Goal: Check status: Check status

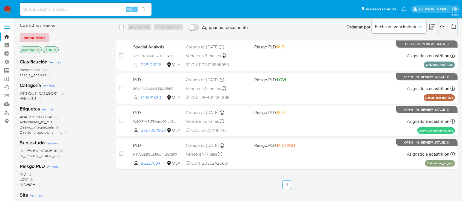
click at [32, 36] on span "Borrar filtros" at bounding box center [35, 38] width 22 height 8
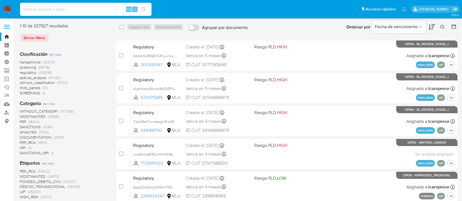
click at [86, 12] on input at bounding box center [86, 9] width 132 height 7
paste input "MpXR230ThVkwf7mmr68JJfIe"
type input "MpXR230ThVkwf7mmr68JJfIe"
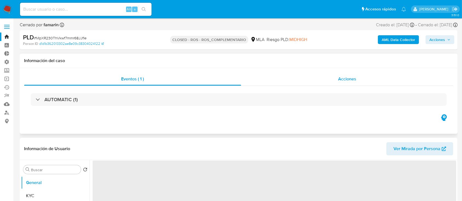
click at [272, 80] on div "Acciones" at bounding box center [347, 79] width 212 height 13
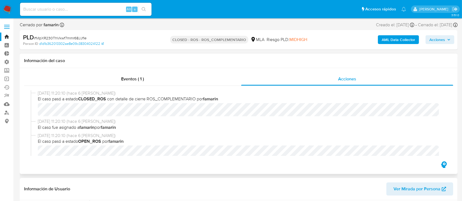
select select "10"
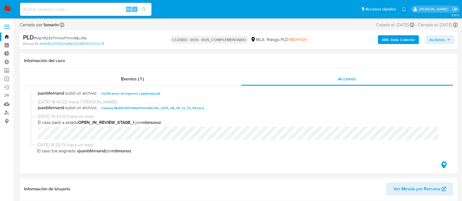
click at [9, 36] on link "Bandeja" at bounding box center [32, 37] width 65 height 8
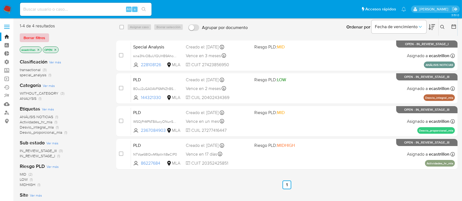
click at [35, 40] on span "Borrar filtros" at bounding box center [35, 38] width 22 height 8
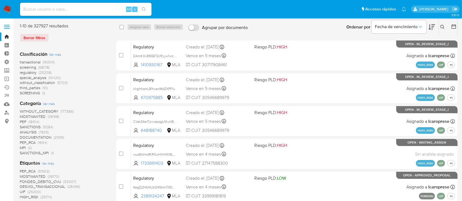
click at [442, 27] on icon at bounding box center [442, 27] width 4 height 4
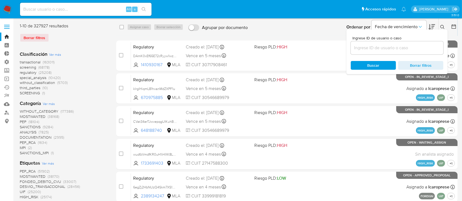
click at [428, 50] on input at bounding box center [397, 47] width 93 height 7
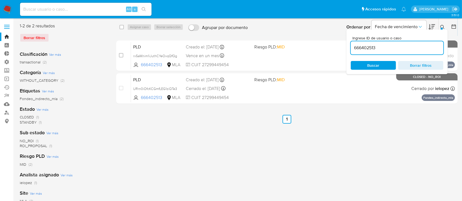
click at [442, 28] on button at bounding box center [443, 27] width 9 height 7
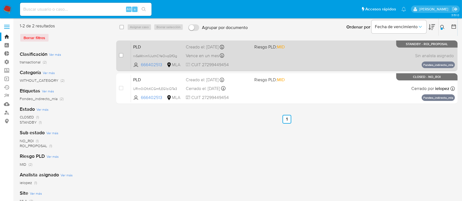
click at [348, 51] on div "PLD rx5aWnim1iJuthCYeOxqQfQg 666402513 MLA Riesgo PLD: MID Creado el: 12/06/202…" at bounding box center [293, 56] width 324 height 28
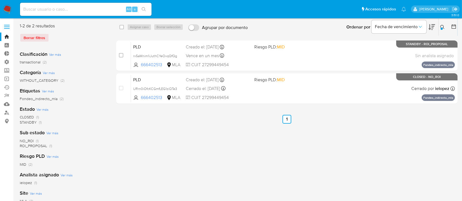
click at [442, 26] on icon at bounding box center [442, 27] width 4 height 4
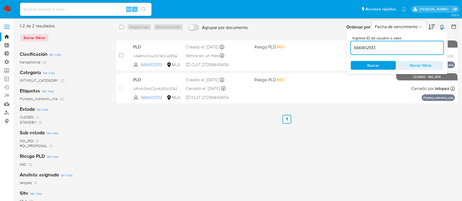
click at [392, 46] on input "666402513" at bounding box center [397, 47] width 93 height 7
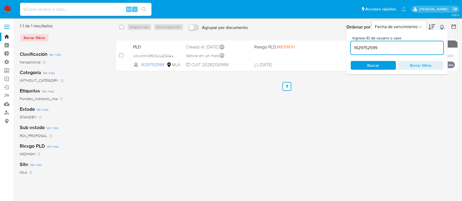
click at [443, 24] on button at bounding box center [443, 27] width 9 height 7
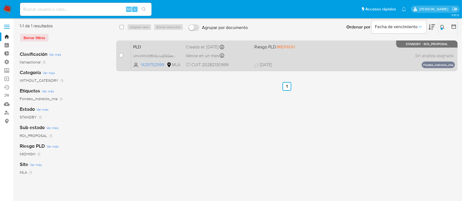
click at [364, 56] on div "PLD UHvVXhhDfEkSyluqZGGes3AI 1429752599 MLA Riesgo PLD: MIDHIGH Creado el: 12/0…" at bounding box center [293, 56] width 324 height 28
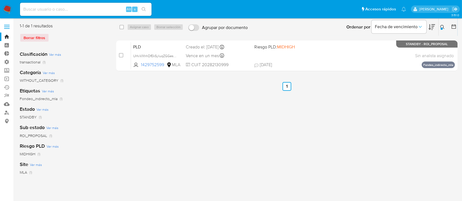
click at [441, 30] on div at bounding box center [442, 29] width 2 height 2
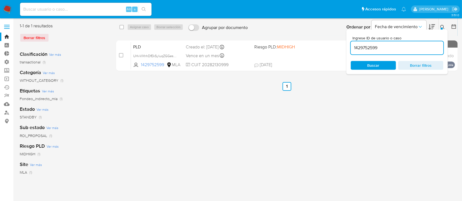
click at [422, 46] on input "1429752599" at bounding box center [397, 47] width 93 height 7
click at [420, 47] on input "1429752599" at bounding box center [397, 47] width 93 height 7
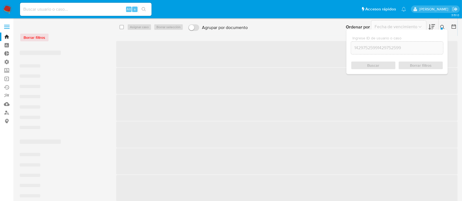
click at [420, 47] on input "14297525991429752599" at bounding box center [397, 47] width 92 height 7
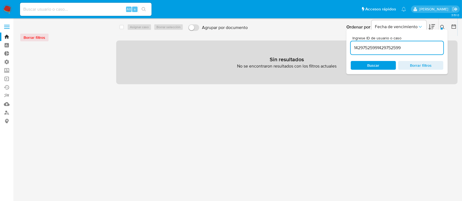
click at [405, 50] on input "14297525991429752599" at bounding box center [397, 47] width 93 height 7
paste input
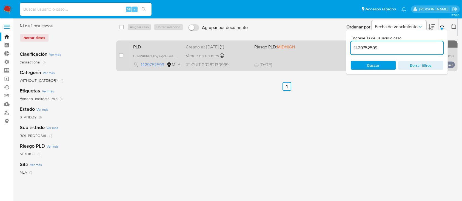
click at [298, 57] on div "PLD UHvVXhhDfEkSyluqZGGes3AI 1429752599 MLA Riesgo PLD: MIDHIGH Creado el: 12/0…" at bounding box center [293, 56] width 324 height 28
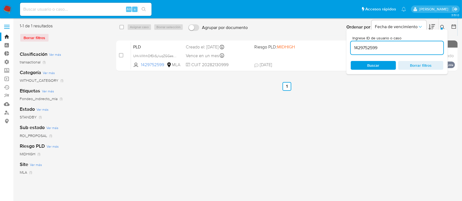
click at [392, 47] on input "1429752599" at bounding box center [397, 47] width 93 height 7
paste input "2423847475"
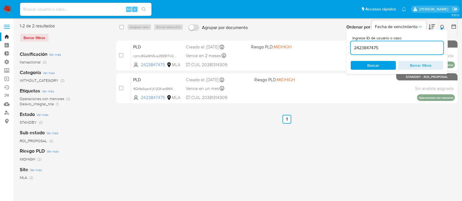
click at [442, 27] on icon at bounding box center [442, 27] width 4 height 4
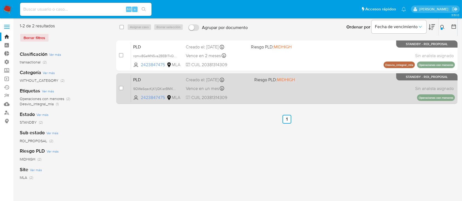
click at [293, 87] on div "PLD 9QWa6qacKjK1jQKiatBMXKmc 2423847475 MLA Riesgo PLD: MIDHIGH Creado el: 12/0…" at bounding box center [293, 89] width 324 height 28
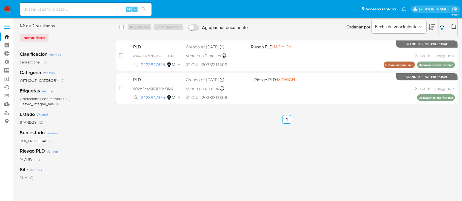
click at [85, 8] on input at bounding box center [86, 9] width 132 height 7
click at [444, 28] on icon at bounding box center [442, 27] width 4 height 4
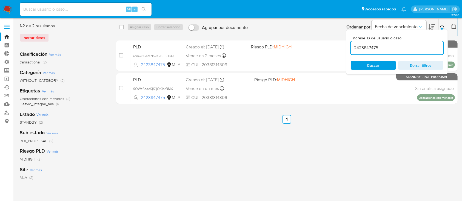
click at [415, 47] on input "2423847475" at bounding box center [397, 47] width 93 height 7
type input "303609632"
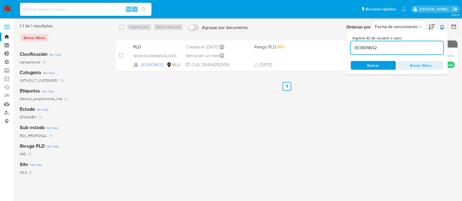
click at [444, 25] on icon at bounding box center [442, 27] width 4 height 4
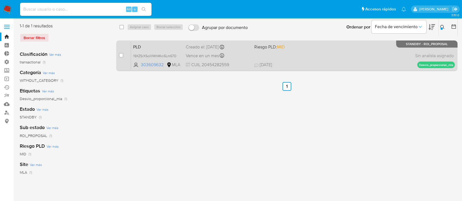
click at [349, 54] on div "PLD 19XZSrXSolllIWhMkn5Lm67O 303609632 MLA Riesgo PLD: MID Creado el: 12/06/202…" at bounding box center [293, 56] width 324 height 28
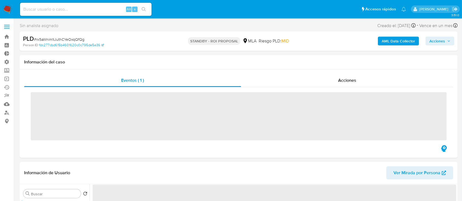
click at [338, 82] on span "Acciones" at bounding box center [347, 80] width 18 height 6
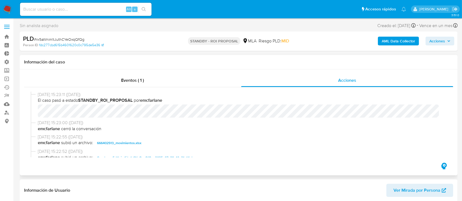
select select "10"
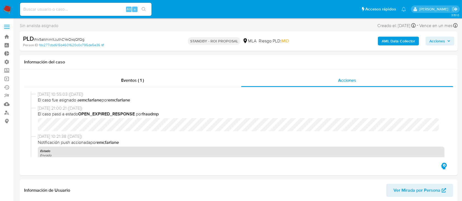
scroll to position [73, 0]
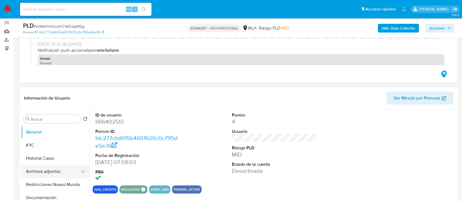
click at [53, 171] on button "Archivos adjuntos" at bounding box center [53, 171] width 64 height 13
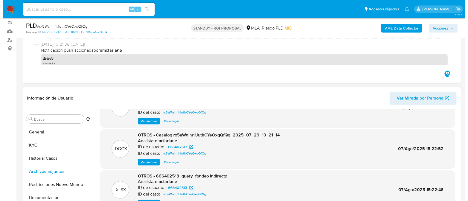
scroll to position [36, 0]
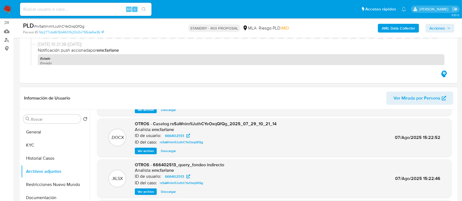
click at [140, 152] on span "Ver archivo" at bounding box center [146, 151] width 16 height 5
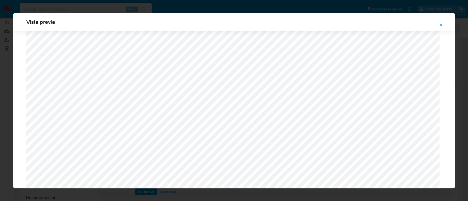
scroll to position [245, 0]
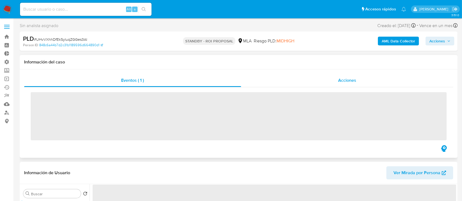
click at [303, 78] on div "Acciones" at bounding box center [347, 80] width 212 height 13
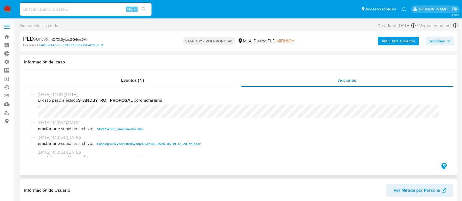
select select "10"
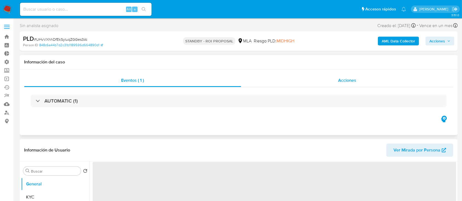
click at [335, 76] on div "Acciones" at bounding box center [347, 80] width 212 height 13
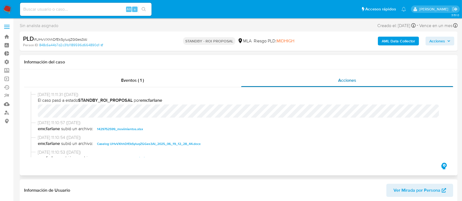
select select "10"
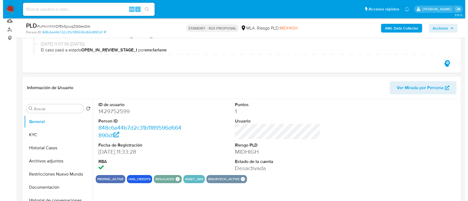
scroll to position [110, 0]
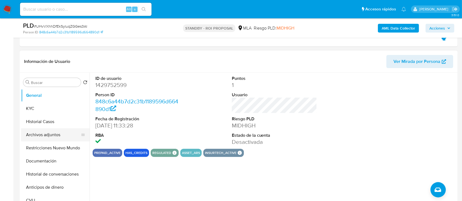
click at [38, 129] on button "Archivos adjuntos" at bounding box center [53, 135] width 64 height 13
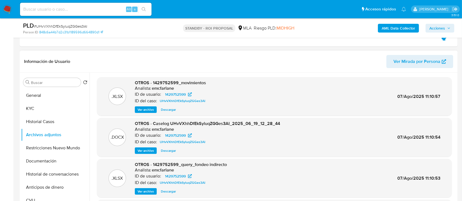
click at [141, 150] on span "Ver archivo" at bounding box center [146, 150] width 16 height 5
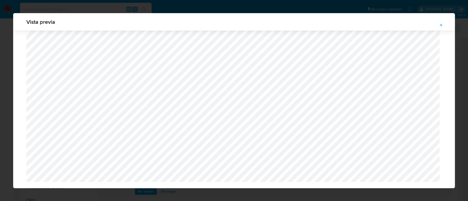
scroll to position [463, 0]
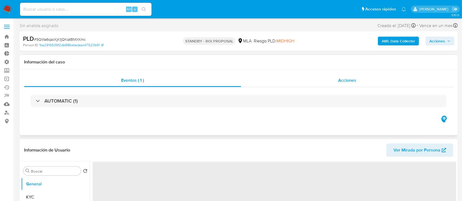
click at [327, 78] on div "Acciones" at bounding box center [347, 80] width 212 height 13
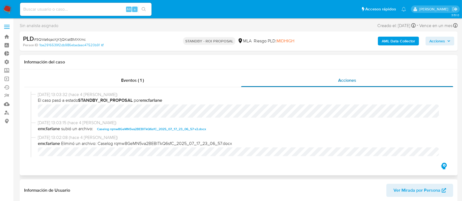
select select "10"
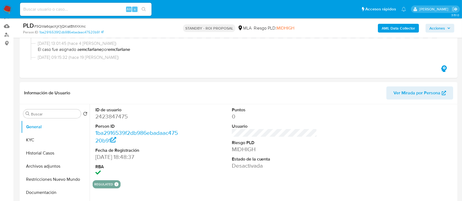
scroll to position [110, 0]
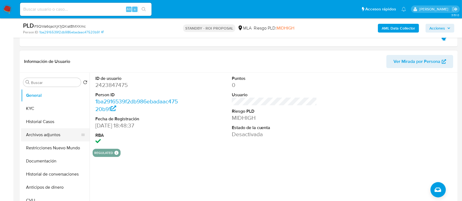
click at [38, 138] on button "Archivos adjuntos" at bounding box center [53, 135] width 64 height 13
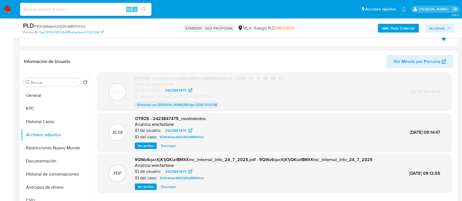
scroll to position [146, 0]
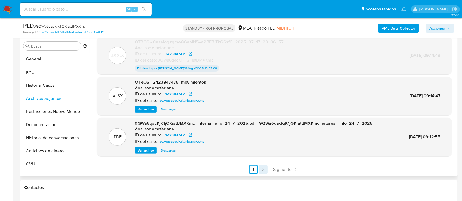
click at [264, 170] on link "2" at bounding box center [263, 170] width 9 height 9
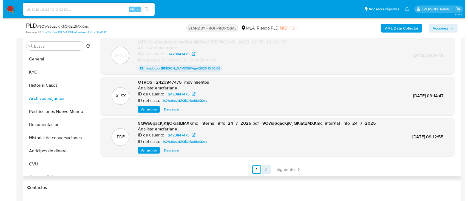
scroll to position [0, 0]
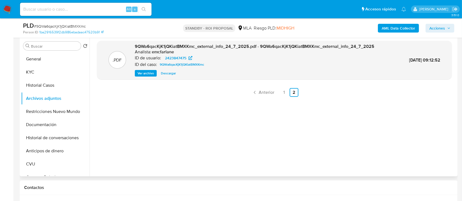
click at [283, 93] on link "1" at bounding box center [284, 92] width 9 height 9
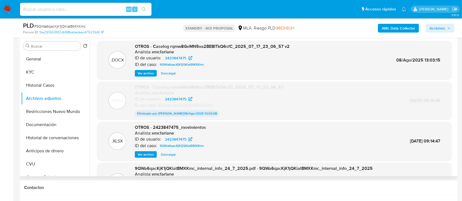
click at [144, 76] on span "Ver archivo" at bounding box center [146, 73] width 16 height 5
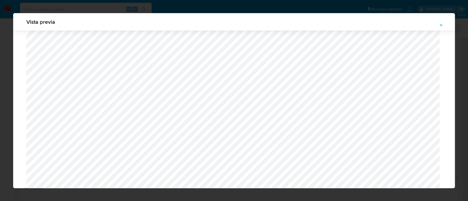
scroll to position [466, 0]
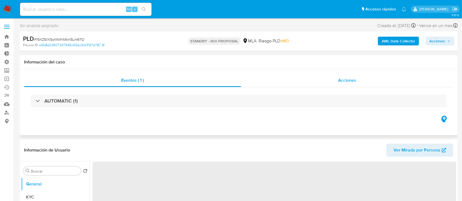
click at [304, 81] on div "Acciones" at bounding box center [347, 80] width 212 height 13
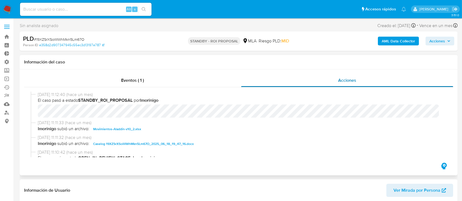
select select "10"
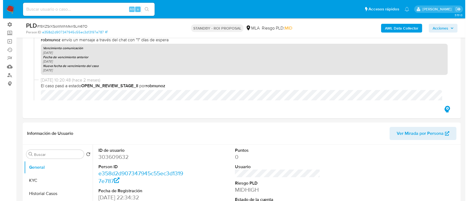
scroll to position [110, 0]
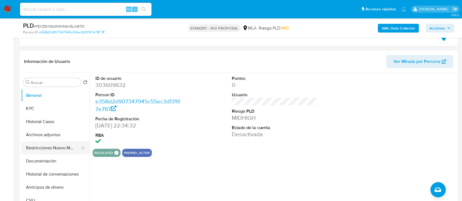
click at [66, 142] on button "Restricciones Nuevo Mundo" at bounding box center [53, 148] width 64 height 13
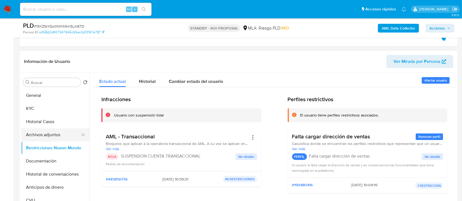
click at [33, 133] on button "Archivos adjuntos" at bounding box center [53, 135] width 64 height 13
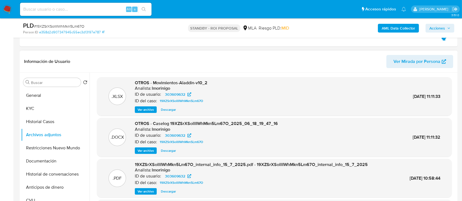
click at [138, 153] on span "Ver archivo" at bounding box center [146, 150] width 16 height 5
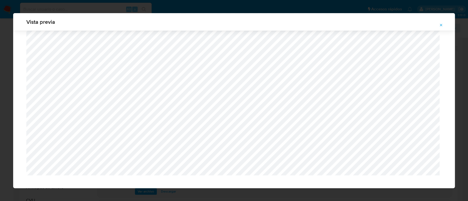
scroll to position [451, 0]
